Goal: Information Seeking & Learning: Learn about a topic

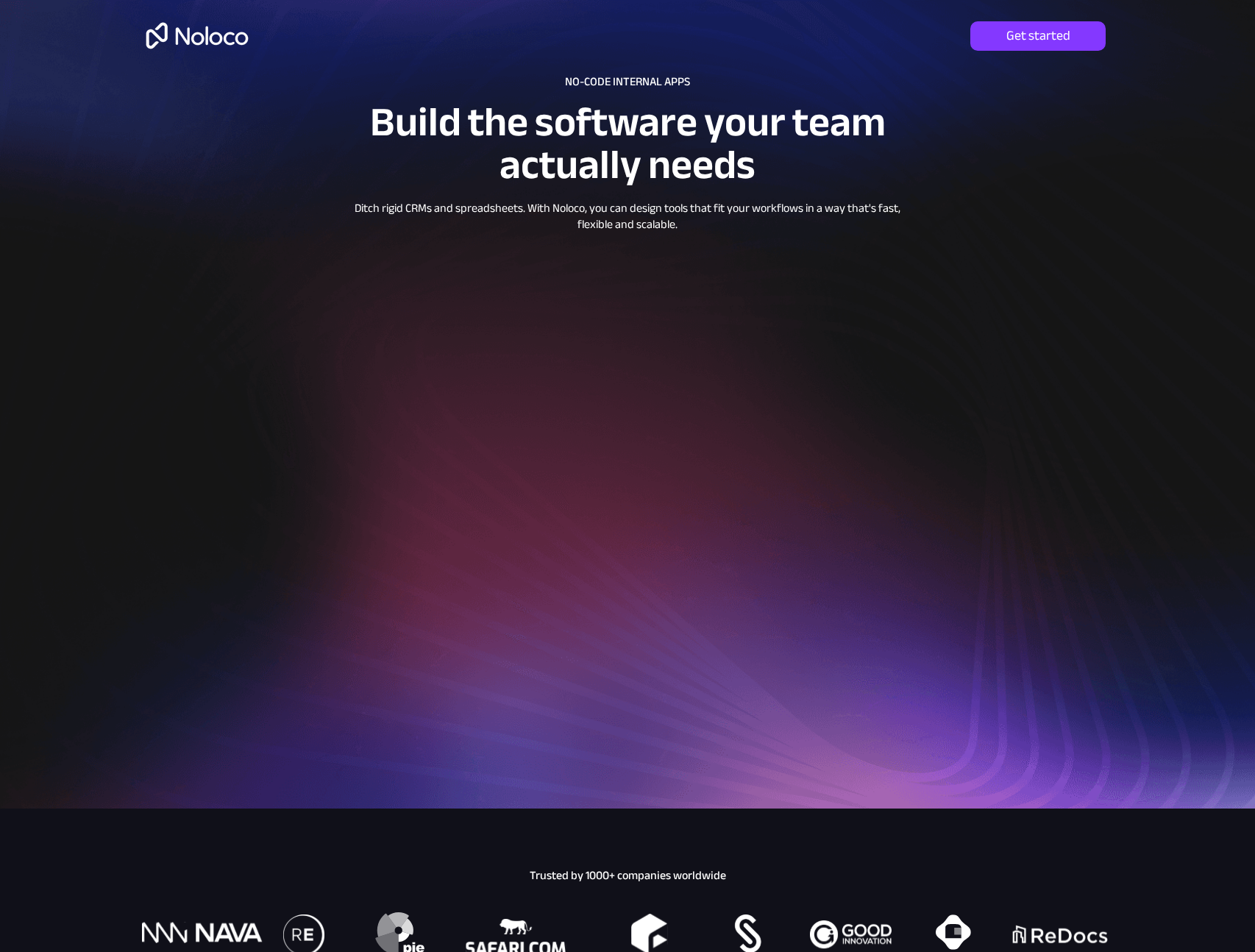
click at [185, 40] on img at bounding box center [197, 36] width 113 height 48
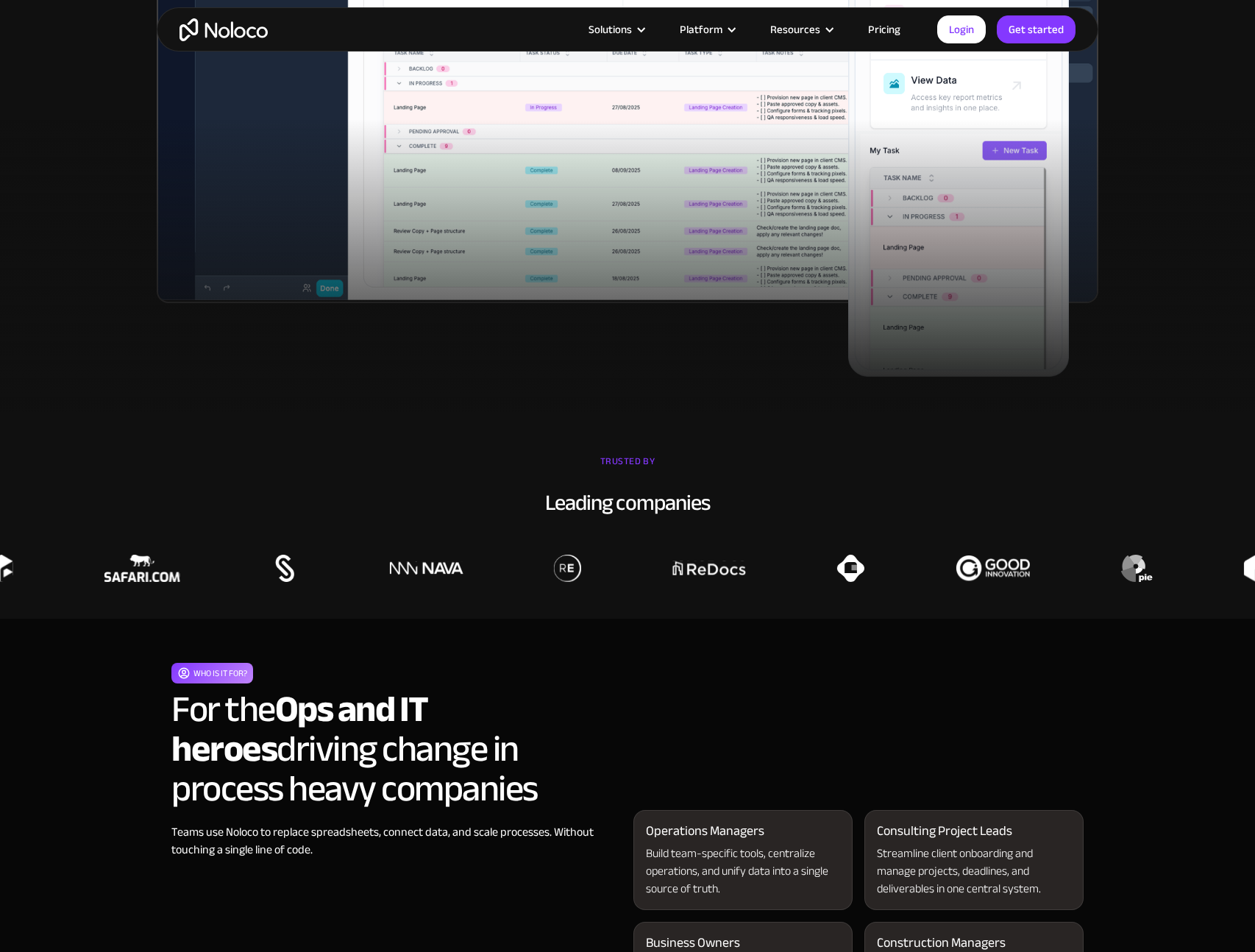
scroll to position [703, 0]
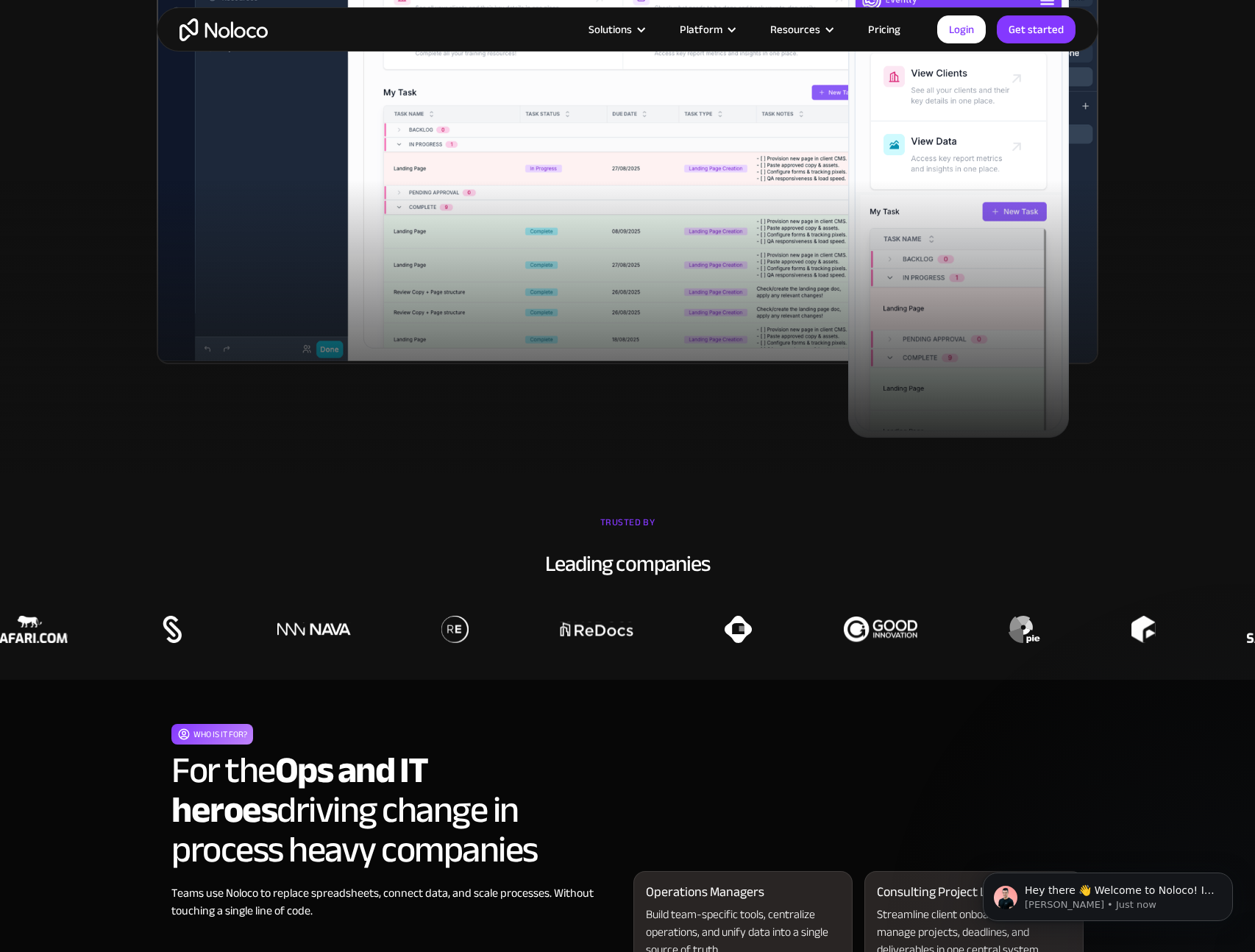
scroll to position [0, 0]
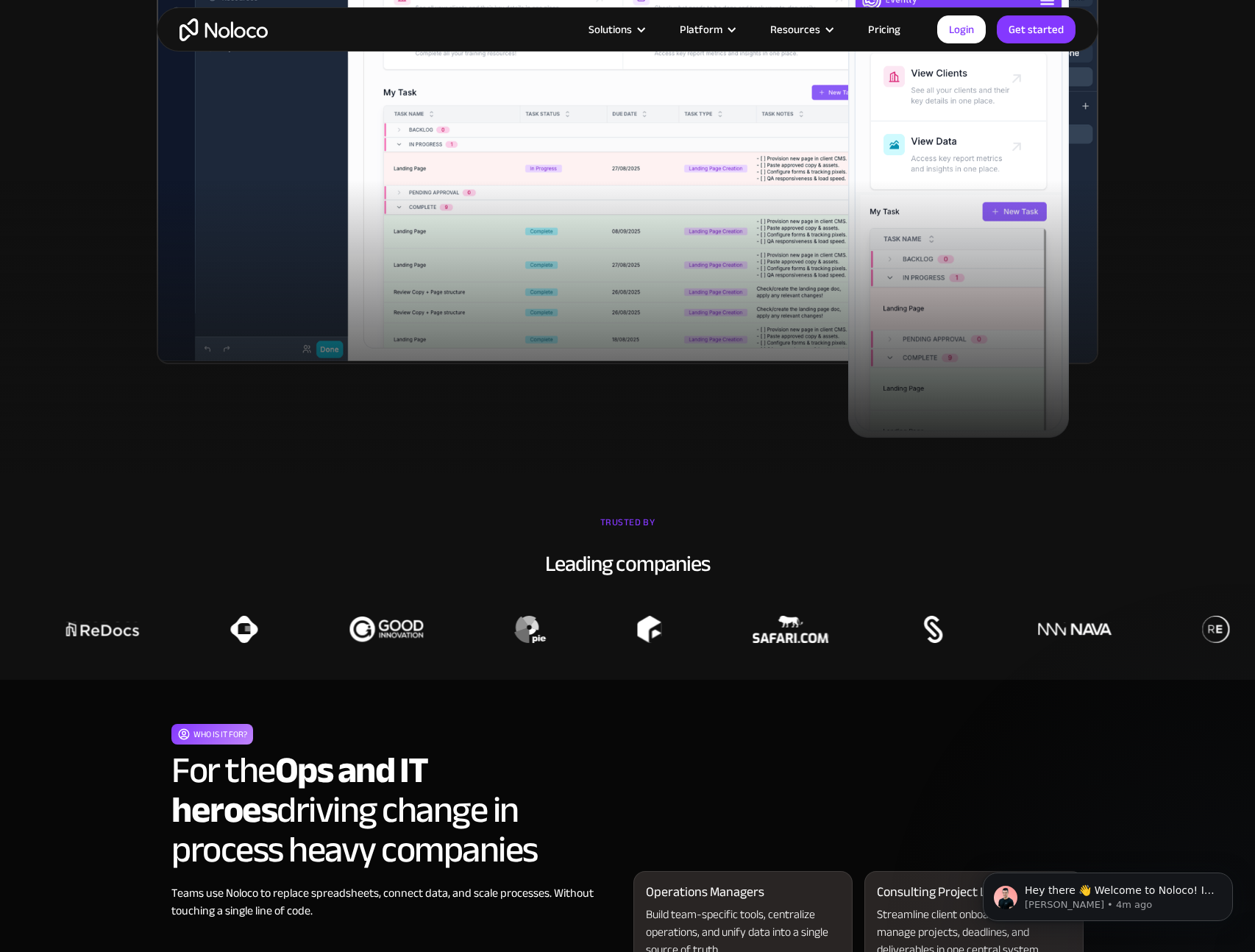
click at [594, 750] on h2 "For the Ops and IT heroes driving change in process heavy companies" at bounding box center [396, 809] width 450 height 119
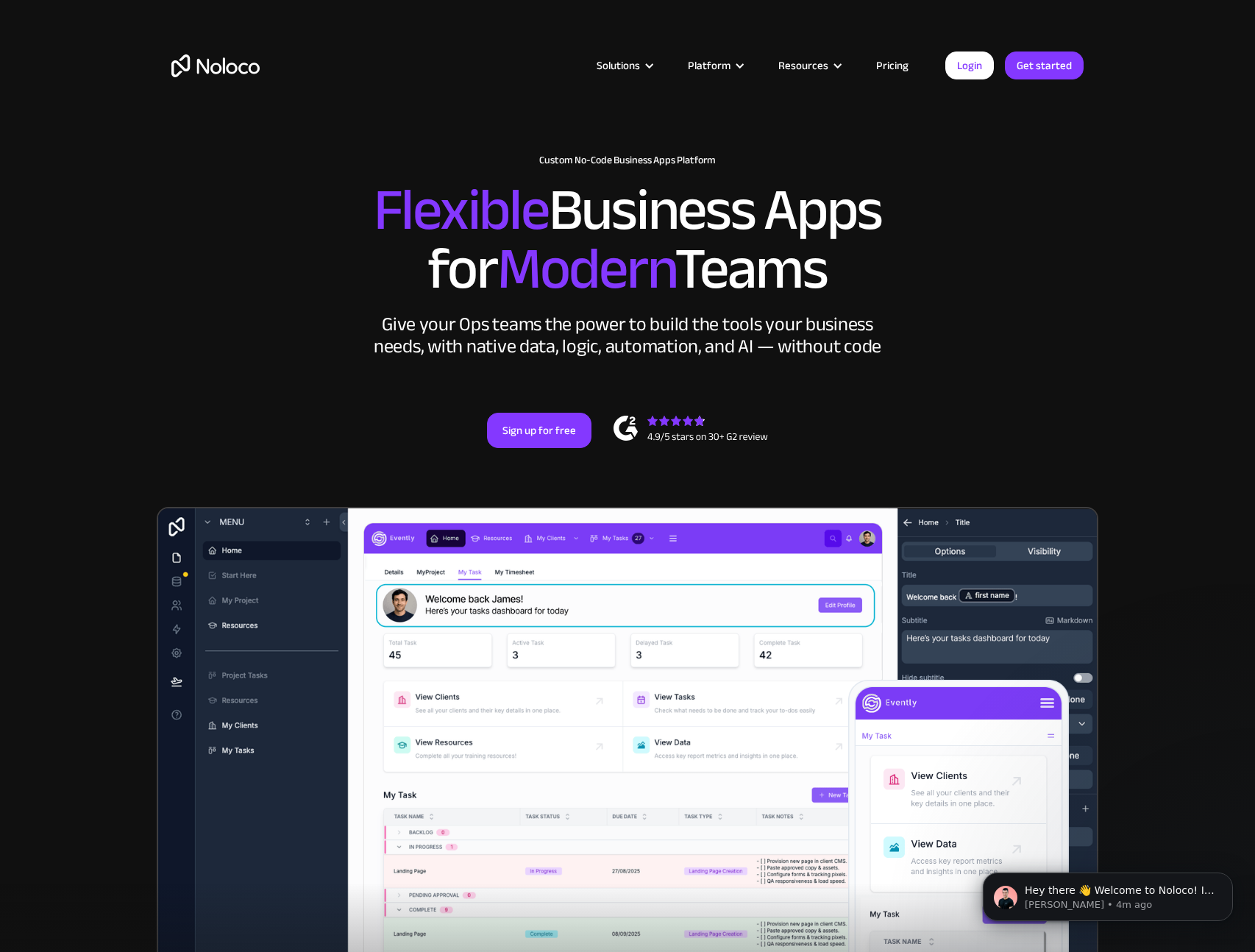
click at [899, 65] on link "Pricing" at bounding box center [892, 65] width 69 height 19
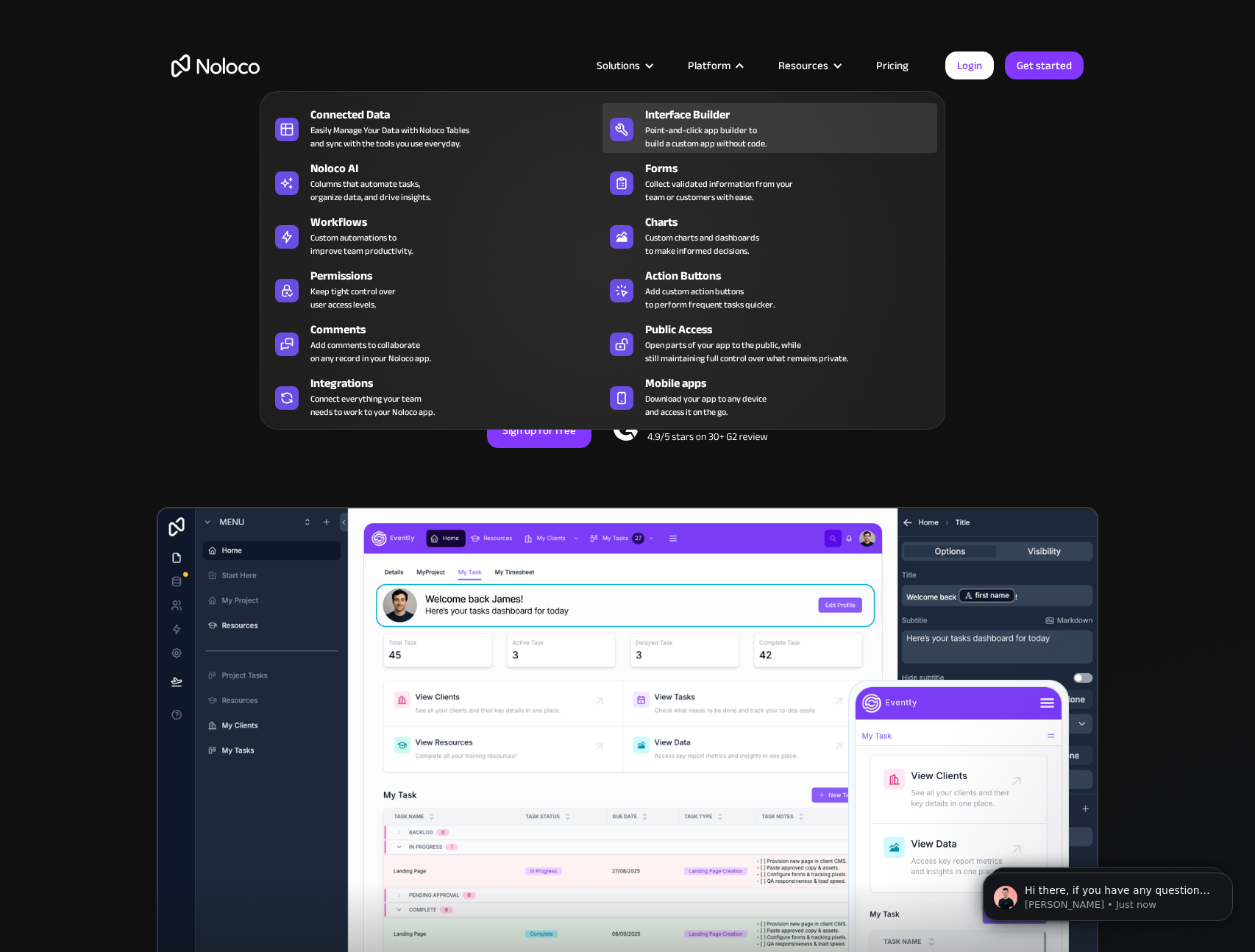
click at [708, 128] on div "Point-and-click app builder to build a custom app without code." at bounding box center [705, 137] width 121 height 26
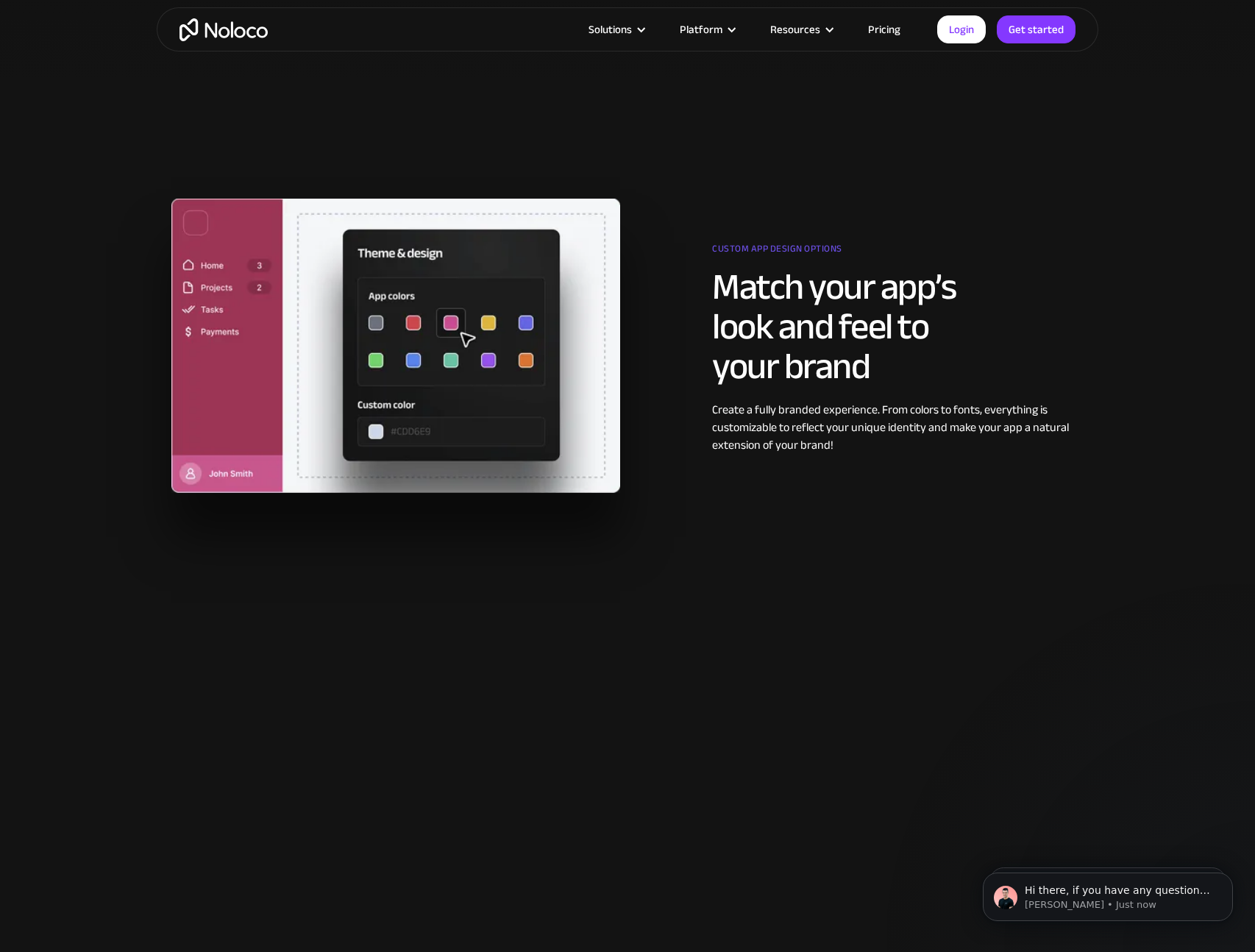
scroll to position [1576, 0]
